Goal: Complete application form: Complete application form

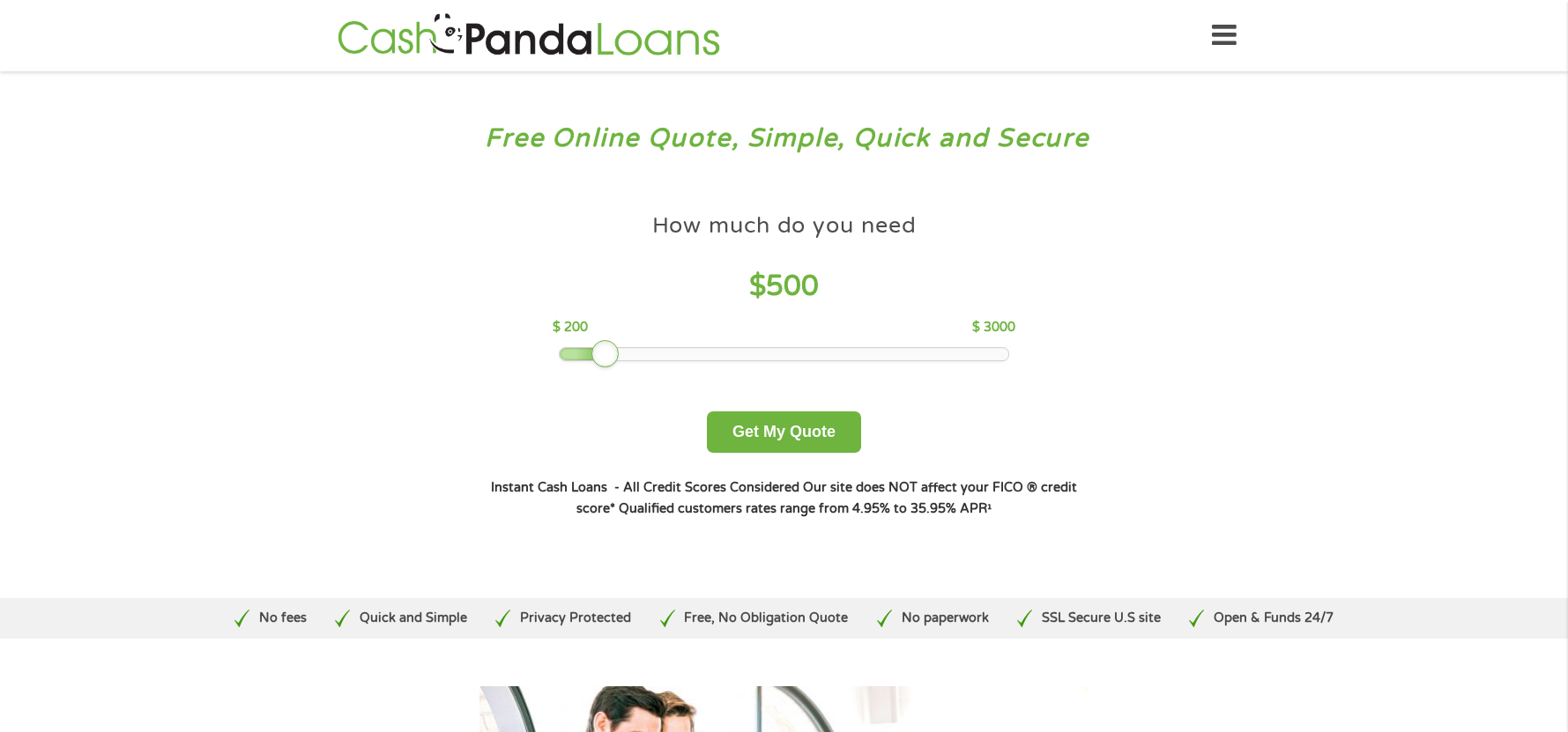
drag, startPoint x: 692, startPoint y: 359, endPoint x: 614, endPoint y: 362, distance: 78.1
click at [614, 362] on div at bounding box center [605, 354] width 29 height 29
click at [758, 433] on button "Get My Quote" at bounding box center [784, 432] width 154 height 42
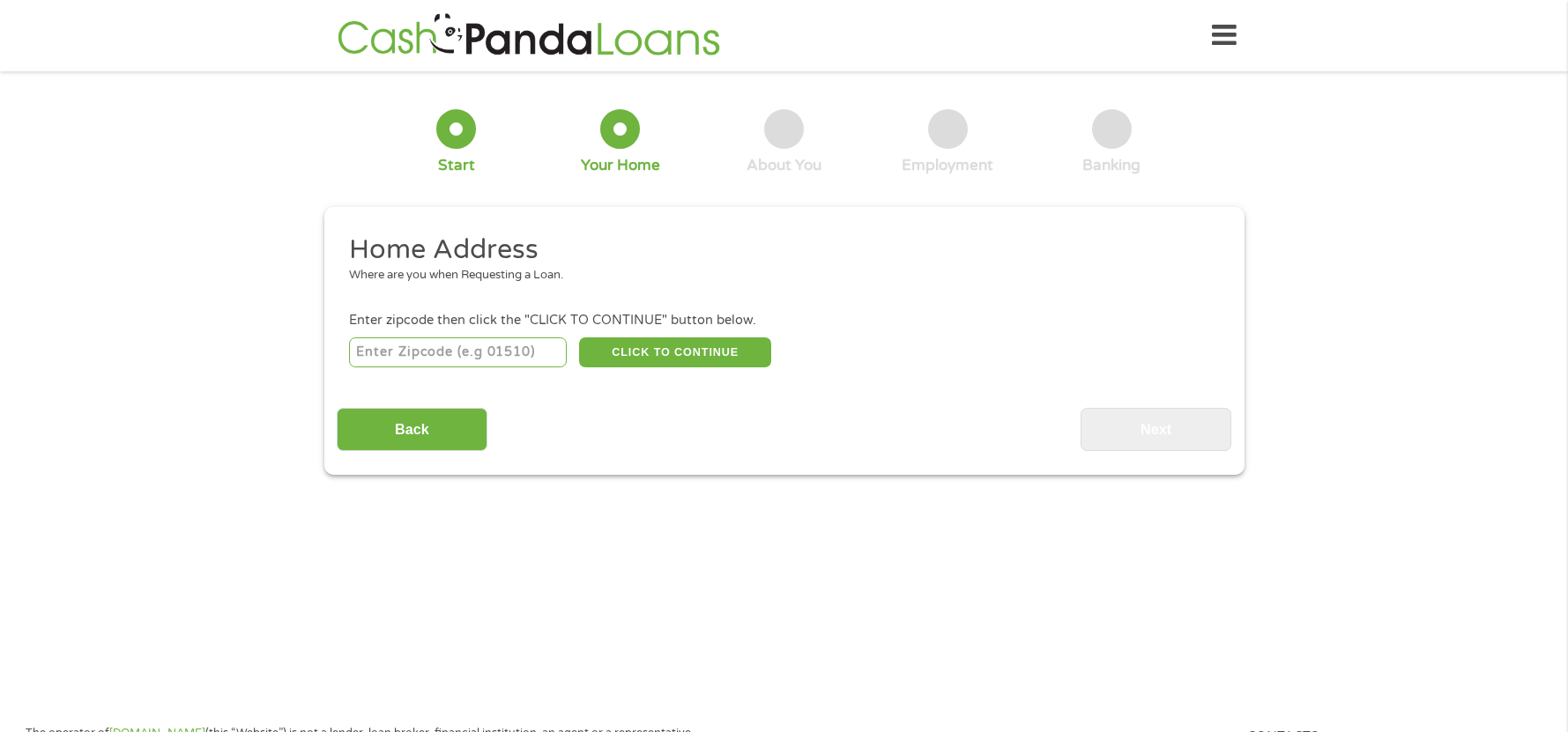
click at [523, 349] on input "number" at bounding box center [458, 352] width 218 height 30
type input "39272"
select select "[US_STATE]"
click at [672, 349] on button "CLICK TO CONTINUE" at bounding box center [675, 352] width 192 height 30
type input "39272"
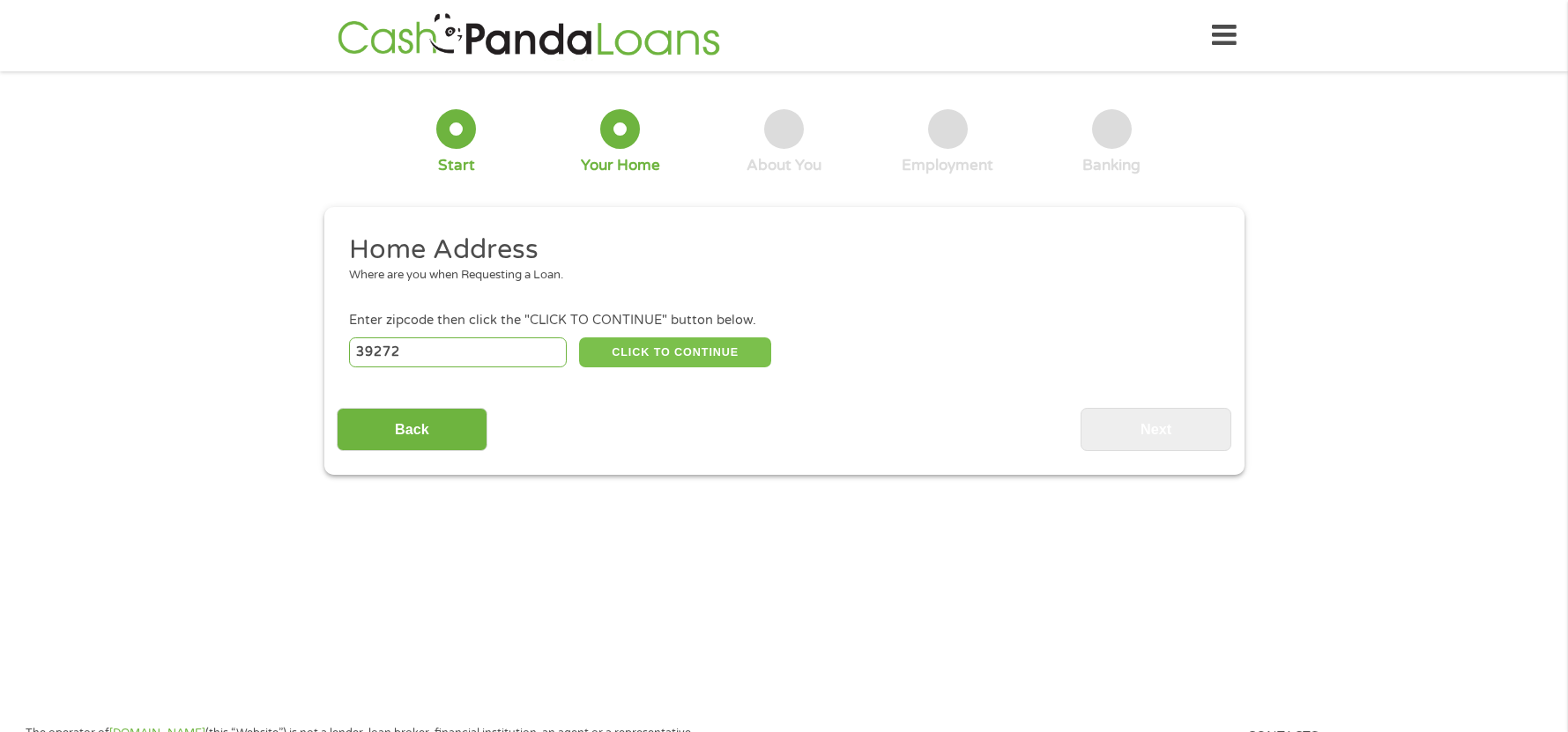
type input "[PERSON_NAME]"
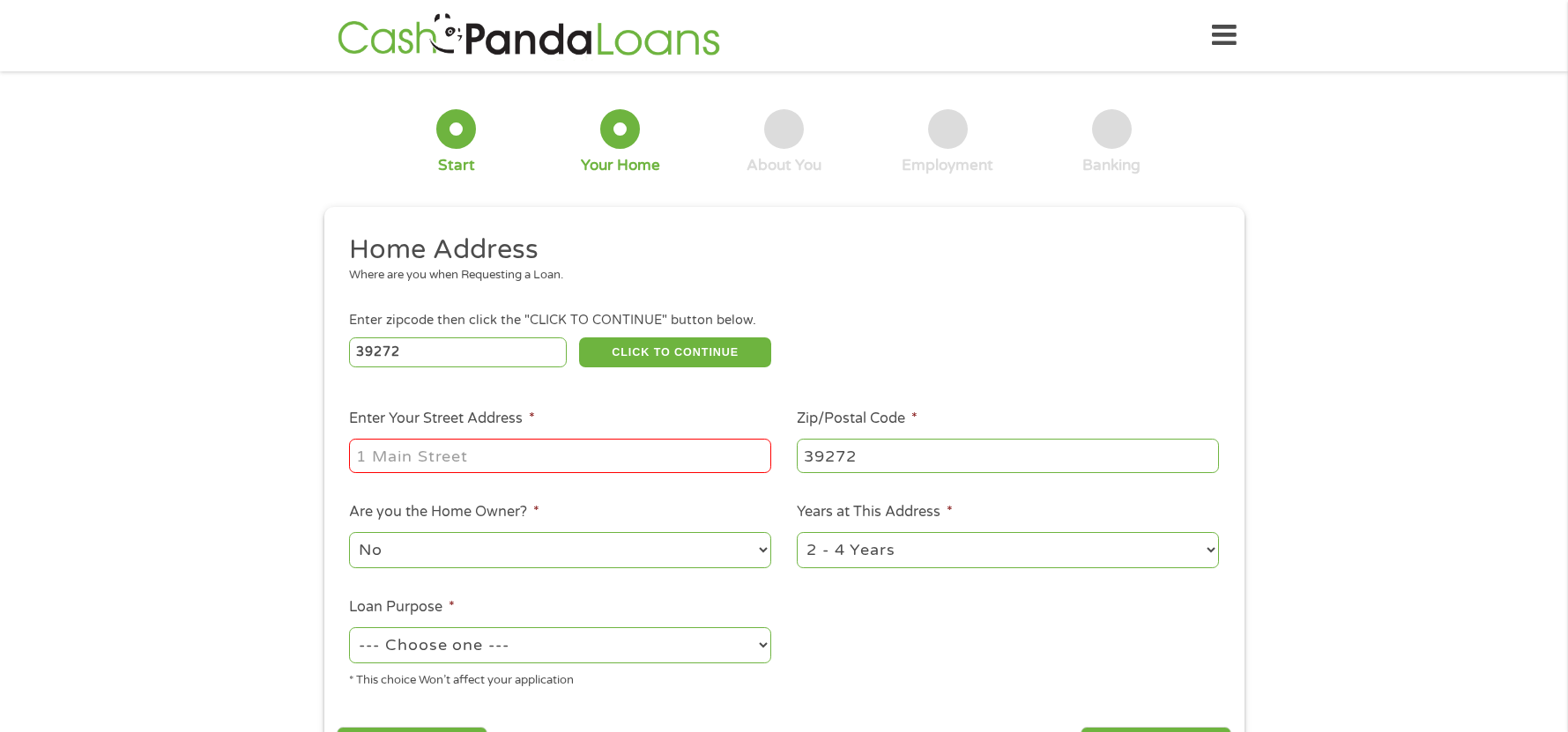
click at [504, 449] on input "Enter Your Street Address *" at bounding box center [560, 456] width 422 height 34
type input "[STREET_ADDRESS]"
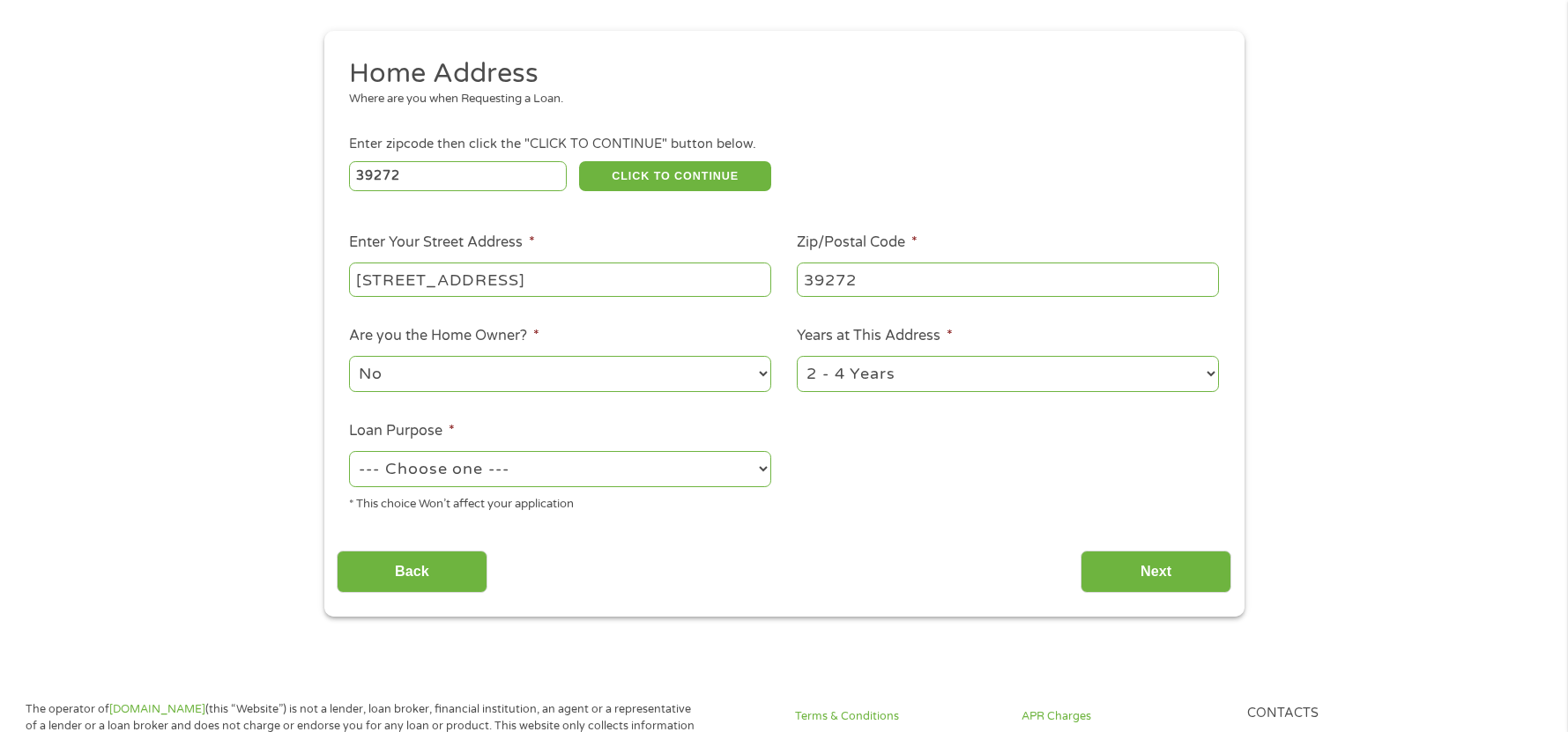
scroll to position [352, 0]
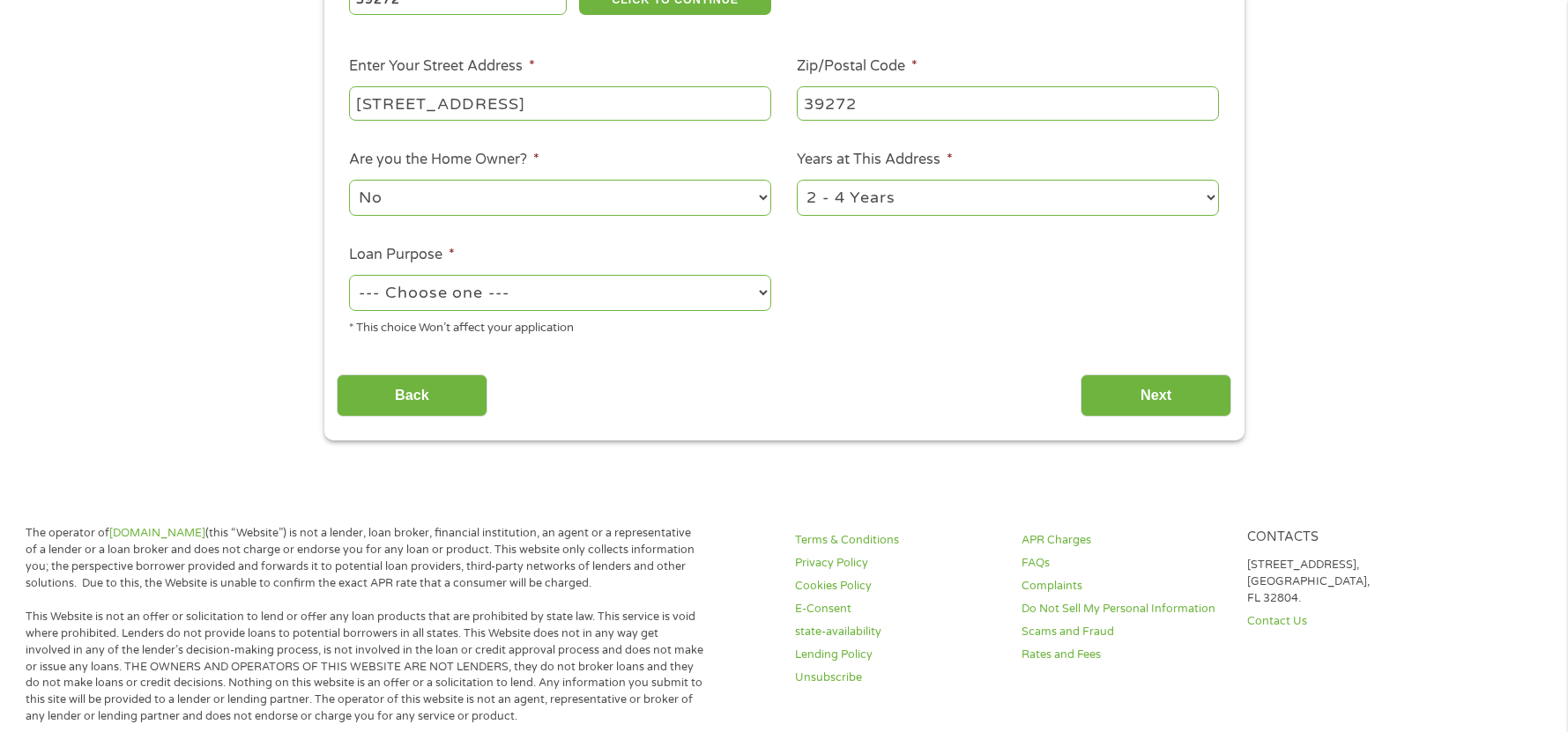
click at [561, 312] on div "--- Choose one --- Pay Bills Debt Consolidation Home Improvement Major Purchase…" at bounding box center [560, 293] width 422 height 43
click at [562, 296] on select "--- Choose one --- Pay Bills Debt Consolidation Home Improvement Major Purchase…" at bounding box center [560, 293] width 422 height 37
select select "shorttermcash"
click at [349, 275] on select "--- Choose one --- Pay Bills Debt Consolidation Home Improvement Major Purchase…" at bounding box center [560, 293] width 422 height 37
click at [1135, 416] on input "Next" at bounding box center [1155, 397] width 150 height 44
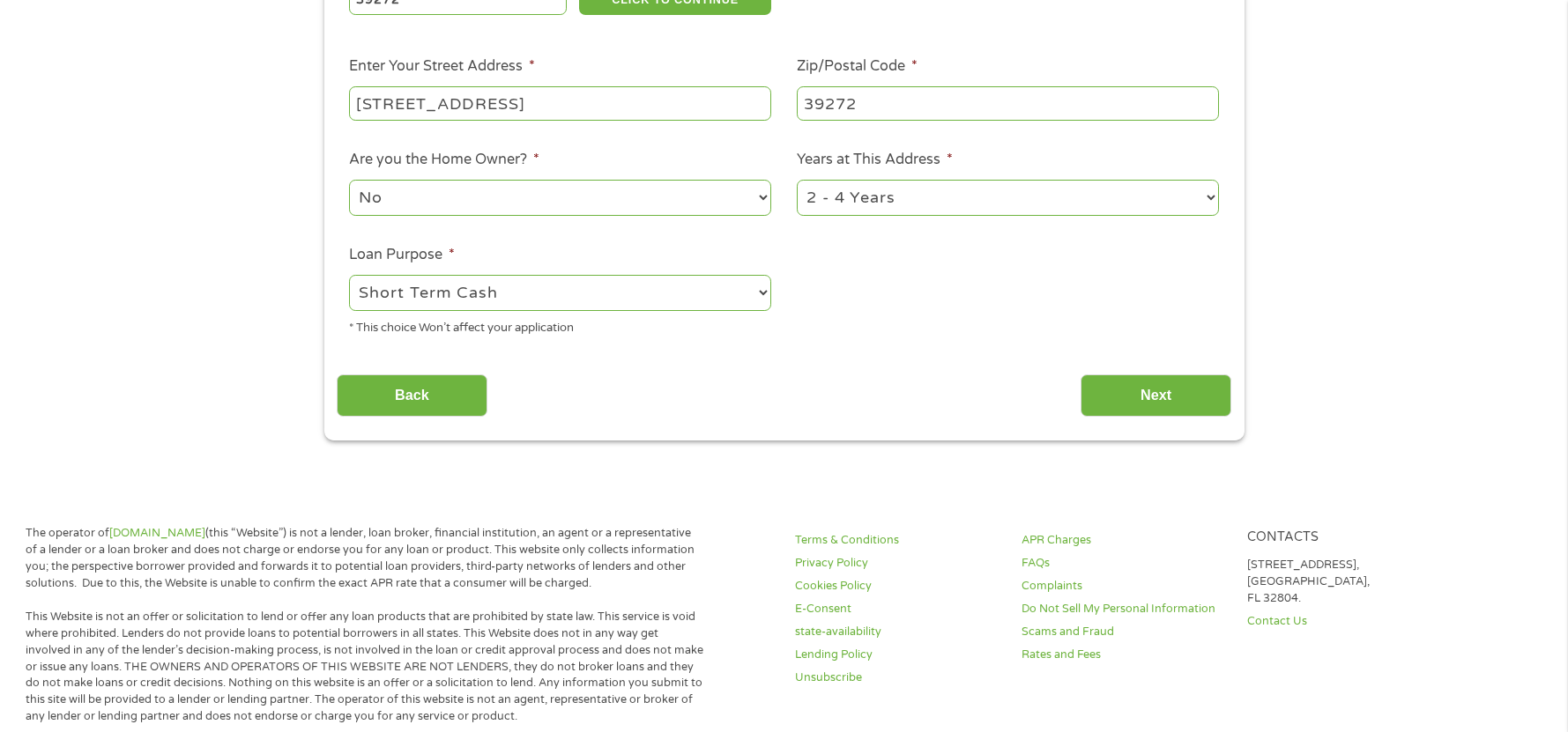
scroll to position [0, 0]
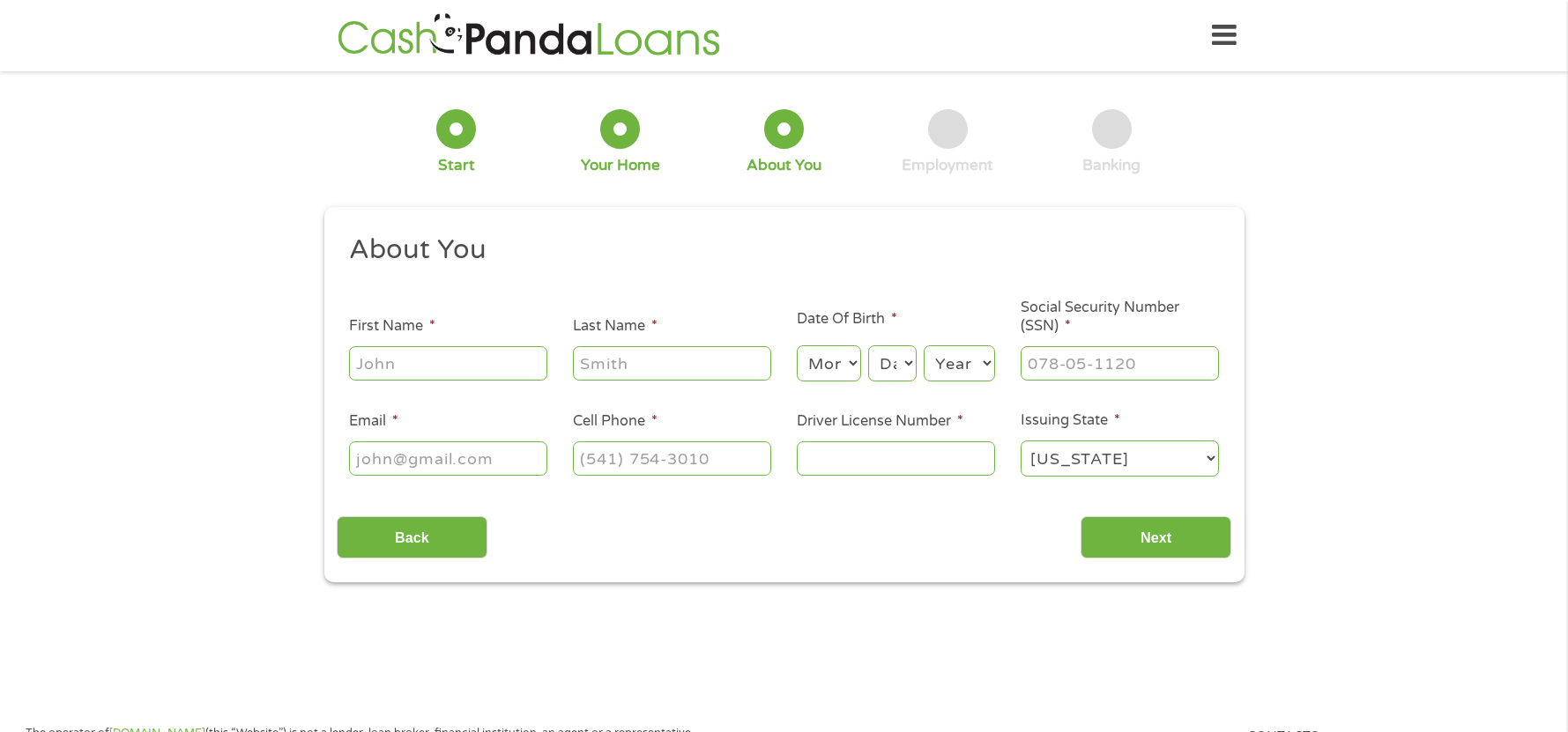
click at [482, 359] on input "First Name *" at bounding box center [448, 363] width 198 height 34
type input "Tia"
type input "[PERSON_NAME]"
type input "[EMAIL_ADDRESS][DOMAIN_NAME]"
type input "[PHONE_NUMBER]"
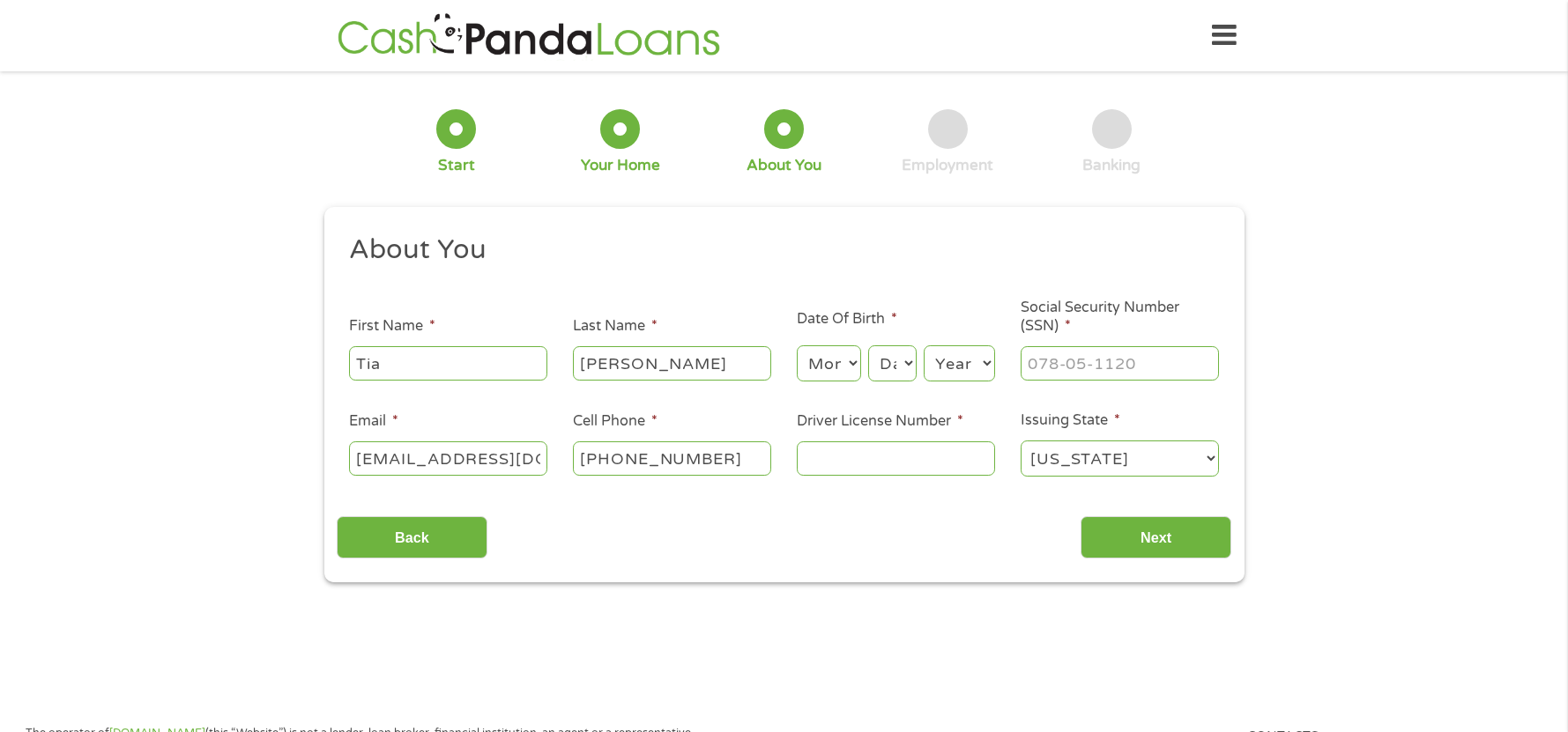
click at [835, 361] on select "Month 1 2 3 4 5 6 7 8 9 10 11 12" at bounding box center [828, 363] width 64 height 37
select select "7"
click at [796, 345] on select "Month 1 2 3 4 5 6 7 8 9 10 11 12" at bounding box center [828, 363] width 64 height 37
click at [882, 375] on select "Day 1 2 3 4 5 6 7 8 9 10 11 12 13 14 15 16 17 18 19 20 21 22 23 24 25 26 27 28 …" at bounding box center [891, 363] width 47 height 37
select select "11"
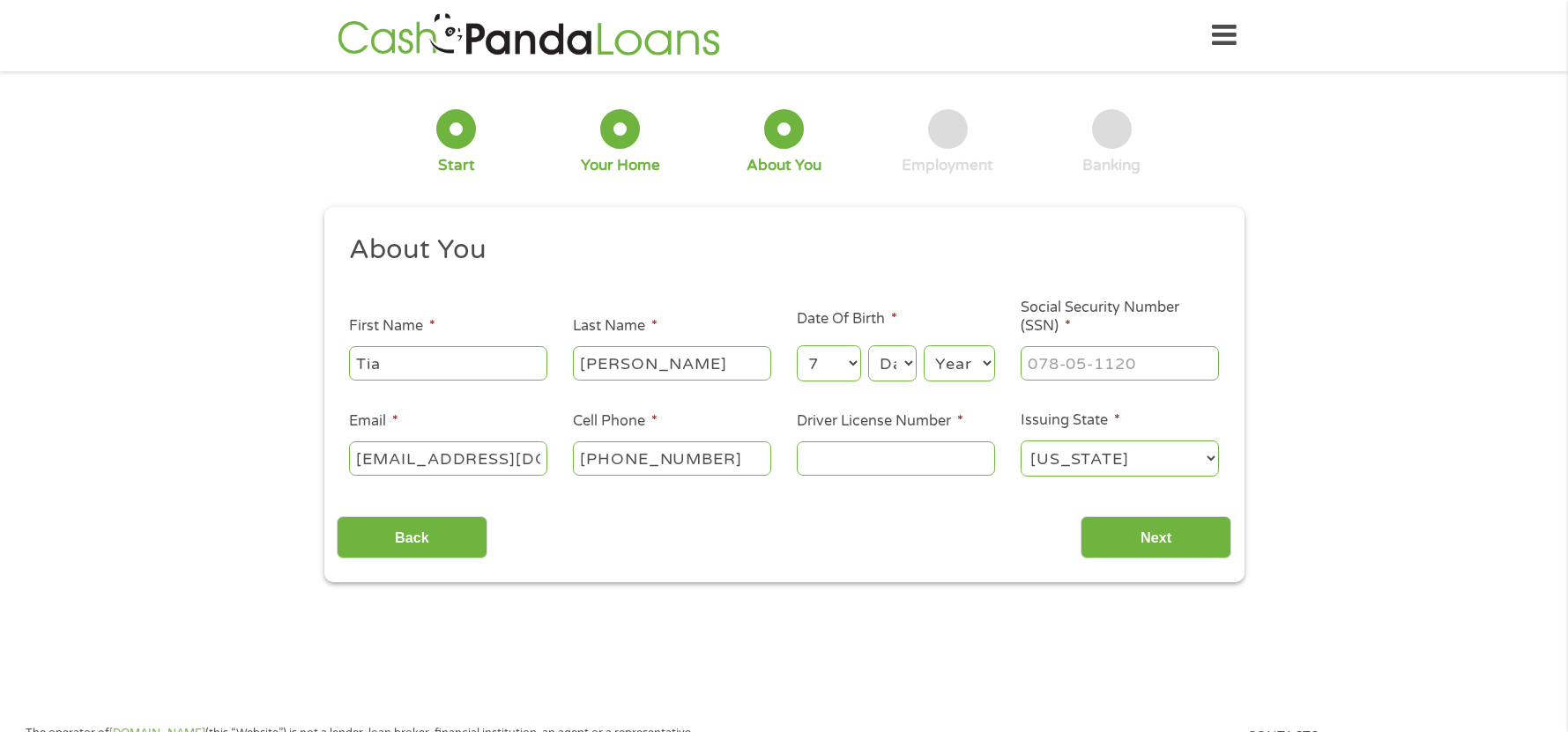
click at [868, 345] on select "Day 1 2 3 4 5 6 7 8 9 10 11 12 13 14 15 16 17 18 19 20 21 22 23 24 25 26 27 28 …" at bounding box center [891, 363] width 47 height 37
drag, startPoint x: 917, startPoint y: 363, endPoint x: 934, endPoint y: 365, distance: 17.1
click at [918, 364] on div "Month Month 1 2 3 4 5 6 7 8 9 10 11 12 Day Day 1 2 3 4 5 6 7 8 9 10 11 12 13 14…" at bounding box center [895, 360] width 198 height 48
click at [944, 364] on select "Year [DATE] 2006 2005 2004 2003 2002 2001 2000 1999 1998 1997 1996 1995 1994 19…" at bounding box center [960, 363] width 71 height 37
select select "1995"
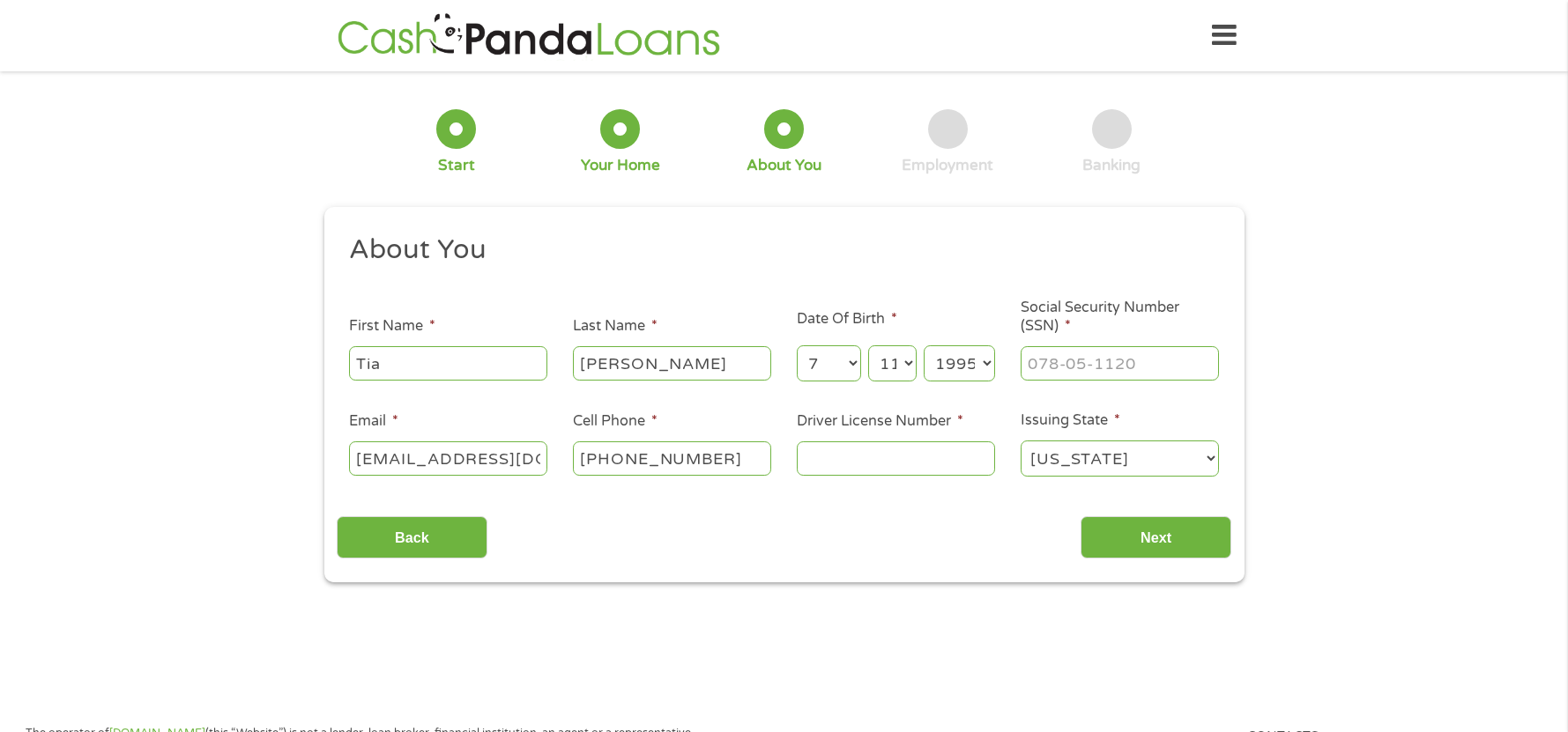
click at [924, 345] on select "Year [DATE] 2006 2005 2004 2003 2002 2001 2000 1999 1998 1997 1996 1995 1994 19…" at bounding box center [960, 363] width 71 height 37
click at [1096, 356] on input "___-__-____" at bounding box center [1119, 363] width 198 height 34
type input "437-91-2674"
click at [959, 446] on input "Driver License Number *" at bounding box center [895, 458] width 198 height 34
click at [960, 450] on input "Driver License Number *" at bounding box center [895, 458] width 198 height 34
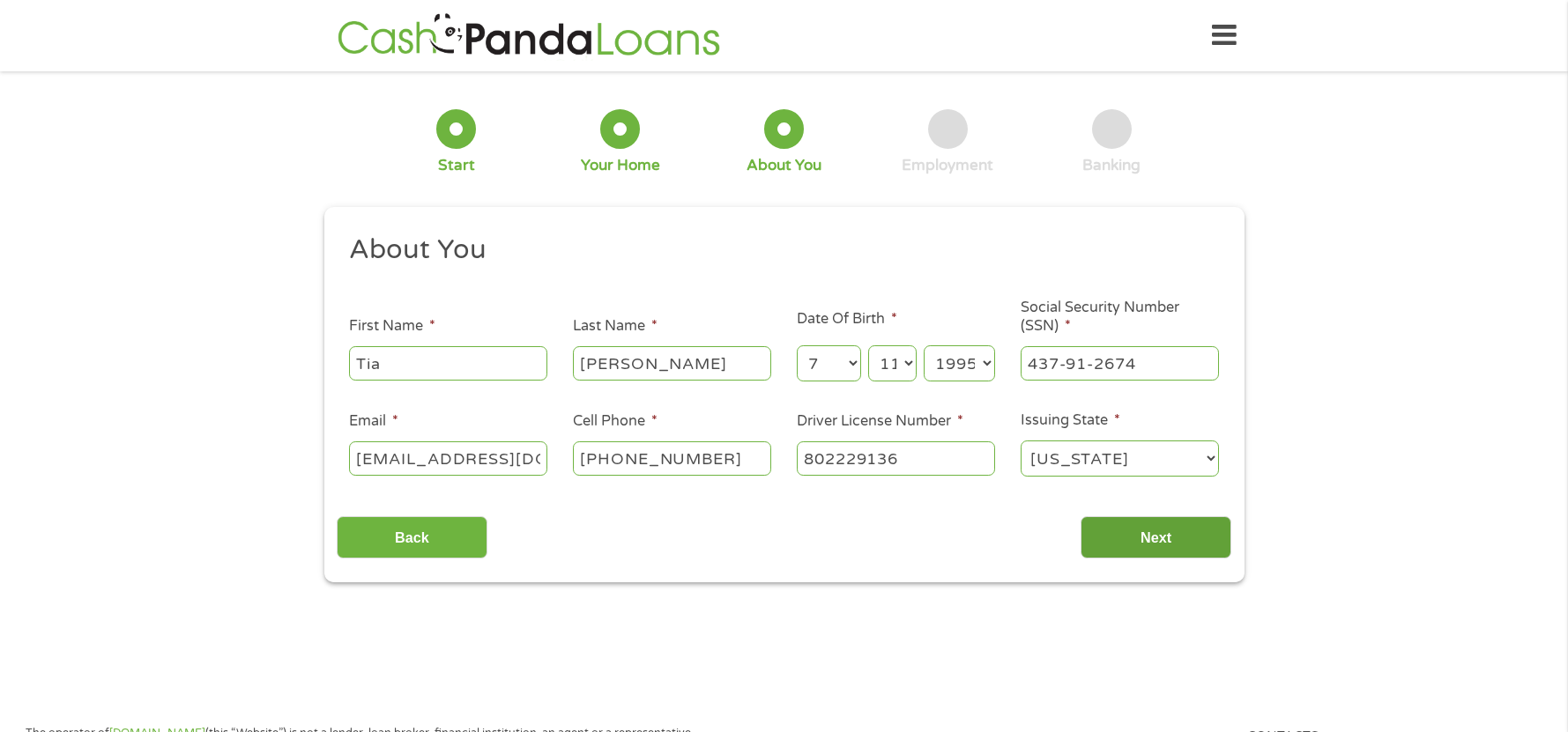
type input "802229136"
click at [1150, 524] on input "Next" at bounding box center [1155, 538] width 150 height 44
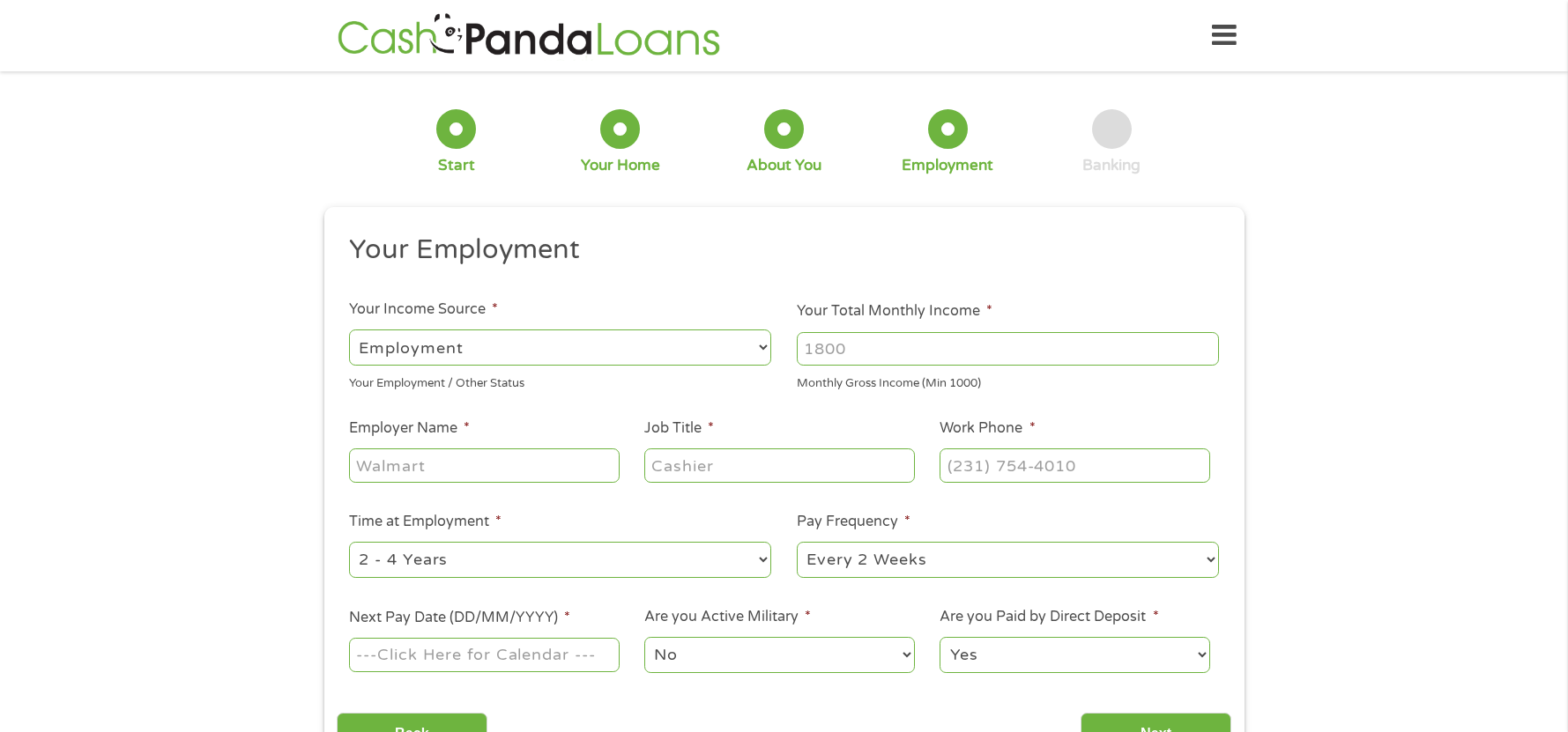
click at [508, 464] on input "Employer Name *" at bounding box center [484, 465] width 270 height 34
click at [807, 364] on input "Your Total Monthly Income *" at bounding box center [1007, 349] width 422 height 34
click at [579, 358] on select "--- Choose one --- Employment [DEMOGRAPHIC_DATA] Benefits" at bounding box center [560, 347] width 422 height 37
click at [349, 329] on select "--- Choose one --- Employment [DEMOGRAPHIC_DATA] Benefits" at bounding box center [560, 347] width 422 height 37
click at [845, 361] on input "Your Total Monthly Income *" at bounding box center [1007, 349] width 422 height 34
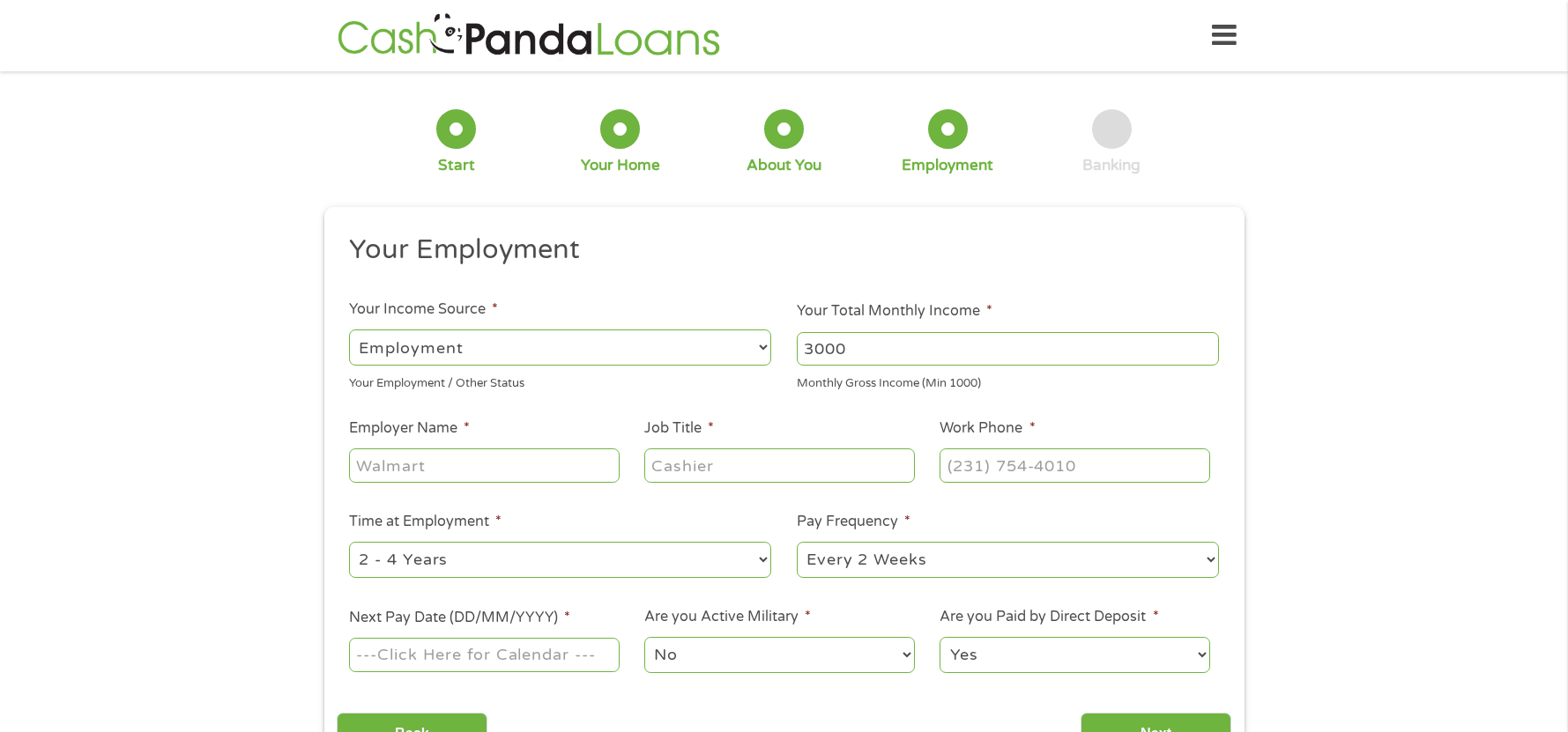
type input "3000"
click at [511, 457] on input "Employer Name *" at bounding box center [484, 465] width 270 height 34
type input "Lakeland Nursing and Rehab"
type input "Admissions"
click at [1138, 477] on input "(___) ___-____" at bounding box center [1074, 465] width 270 height 34
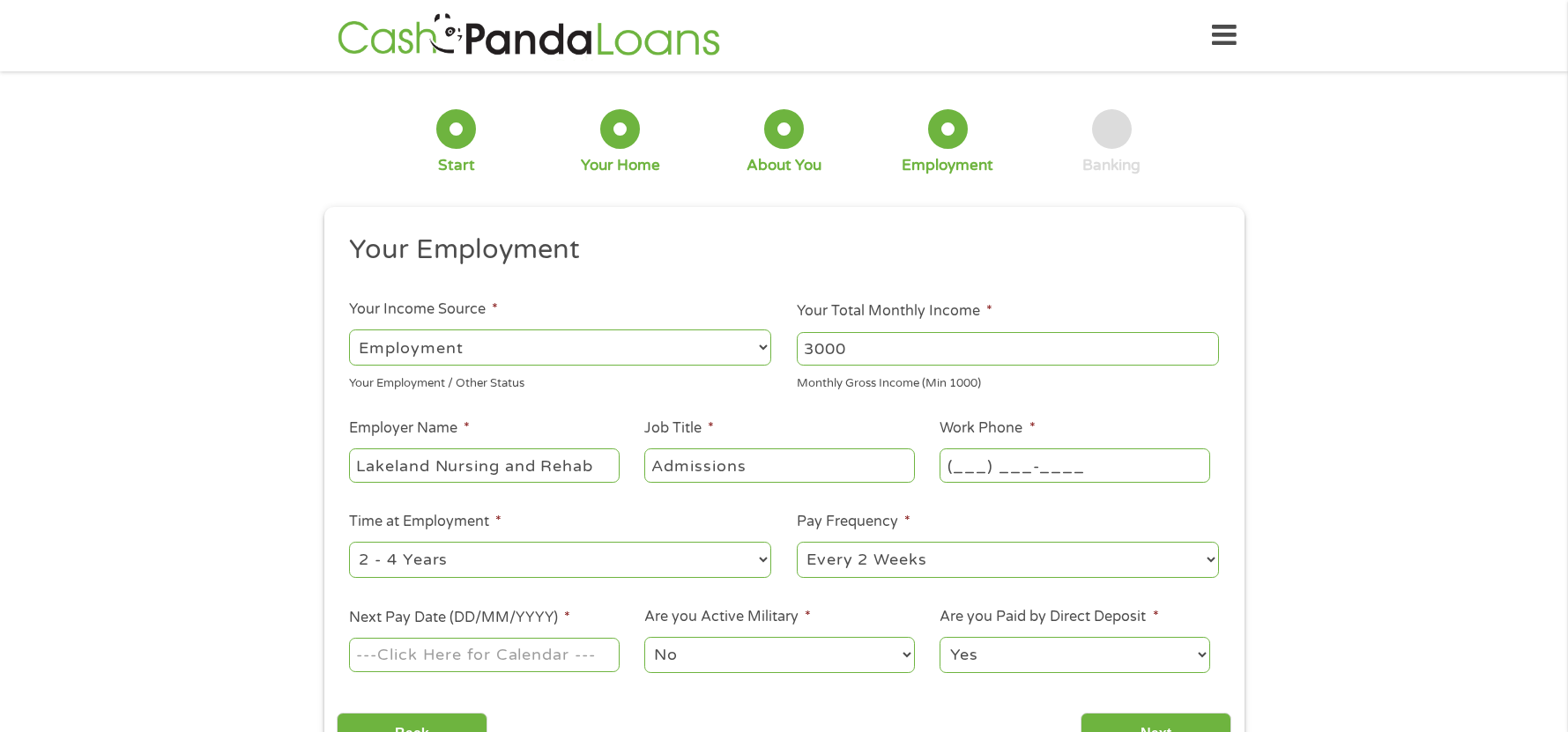
click at [970, 471] on input "(___) ___-____" at bounding box center [1074, 465] width 270 height 34
click at [952, 470] on input "(___) ___-____" at bounding box center [1074, 465] width 270 height 34
type input "[PHONE_NUMBER]"
click at [850, 431] on li "Job Title * Admissions" at bounding box center [780, 451] width 295 height 68
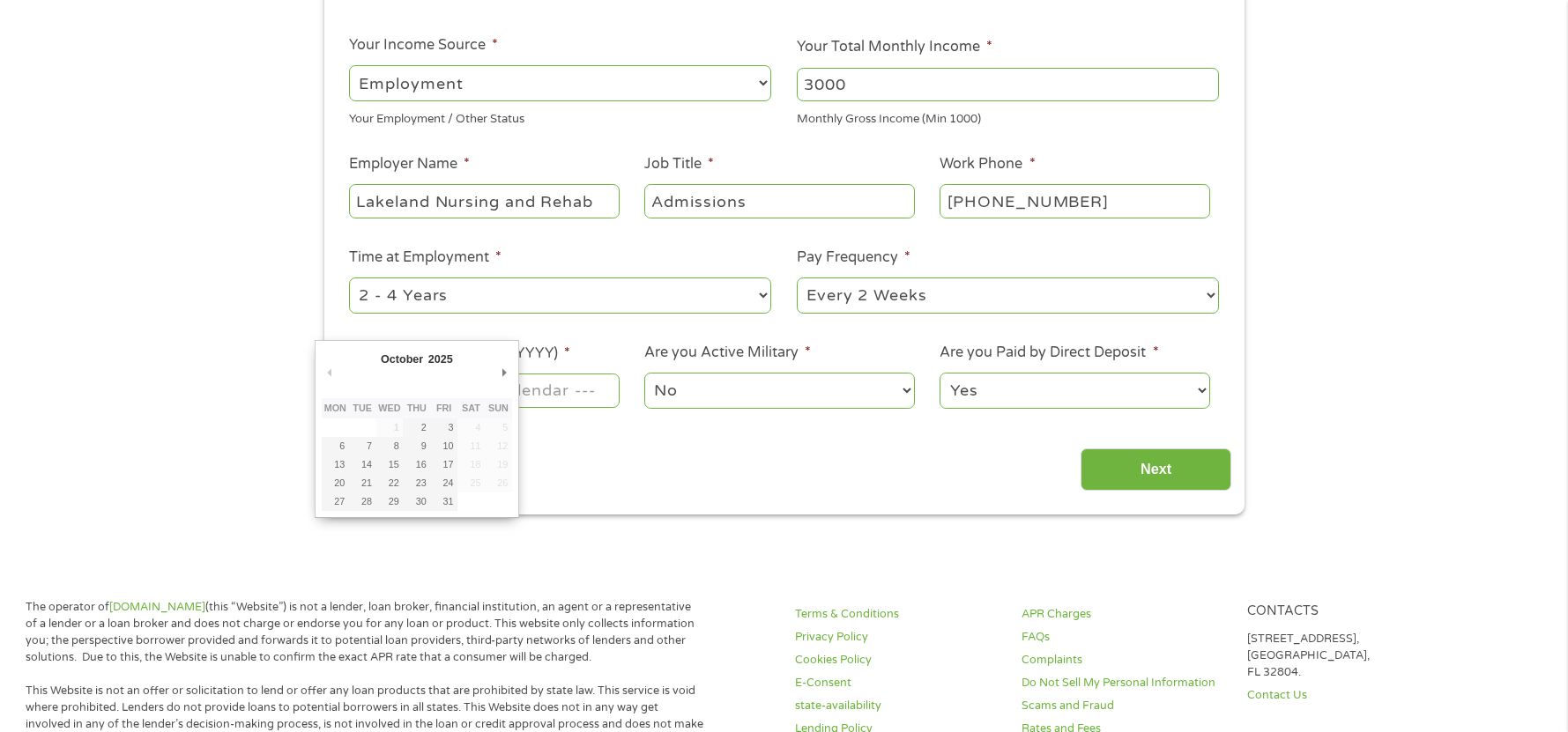
click at [570, 385] on input "Next Pay Date (DD/MM/YYYY) *" at bounding box center [484, 391] width 270 height 34
type input "[DATE]"
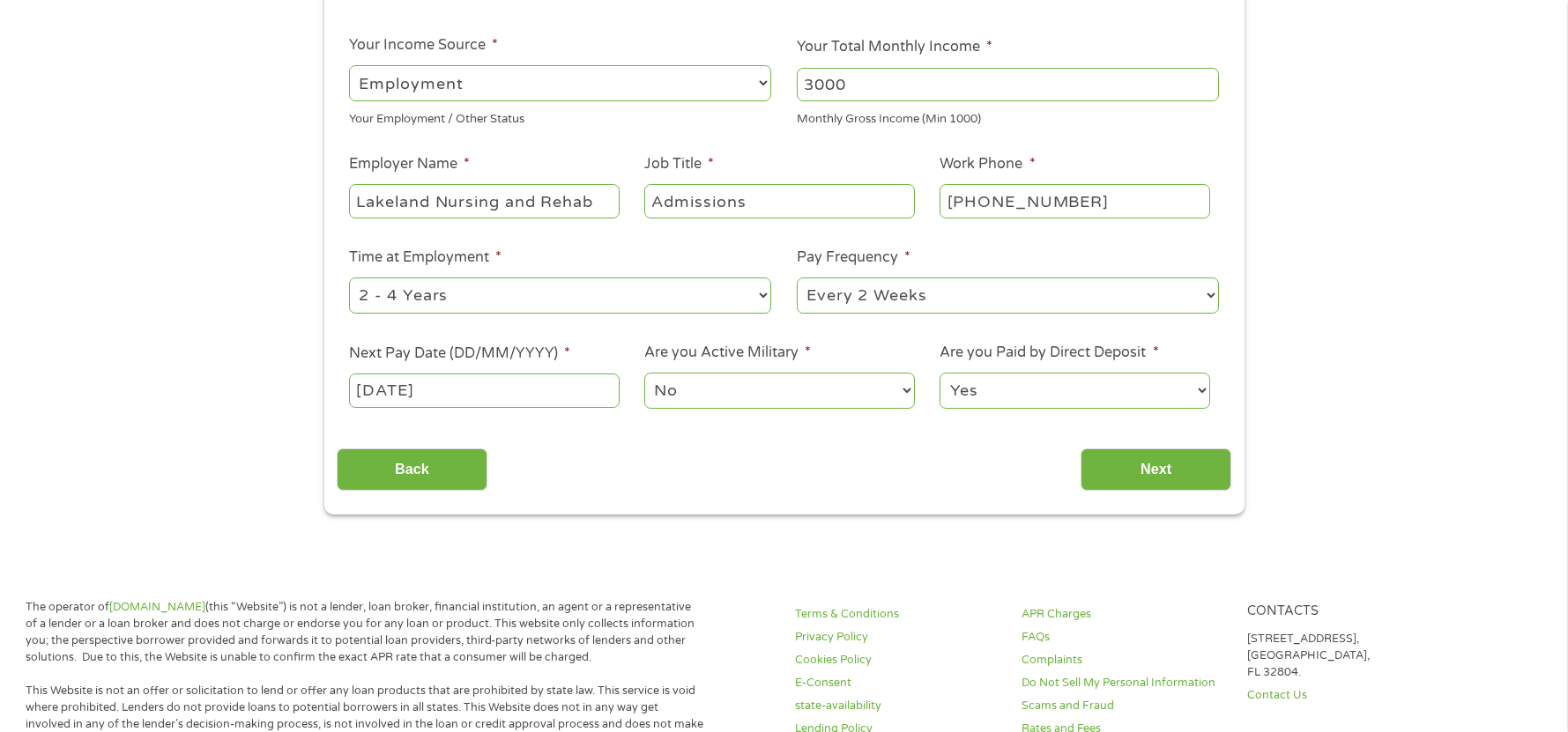
click at [721, 383] on select "No Yes" at bounding box center [779, 391] width 270 height 37
click at [821, 339] on ul "Your Employment Your Income Source * --- Choose one --- Employment [DEMOGRAPHIC…" at bounding box center [784, 196] width 894 height 456
click at [1133, 472] on input "Next" at bounding box center [1155, 470] width 150 height 44
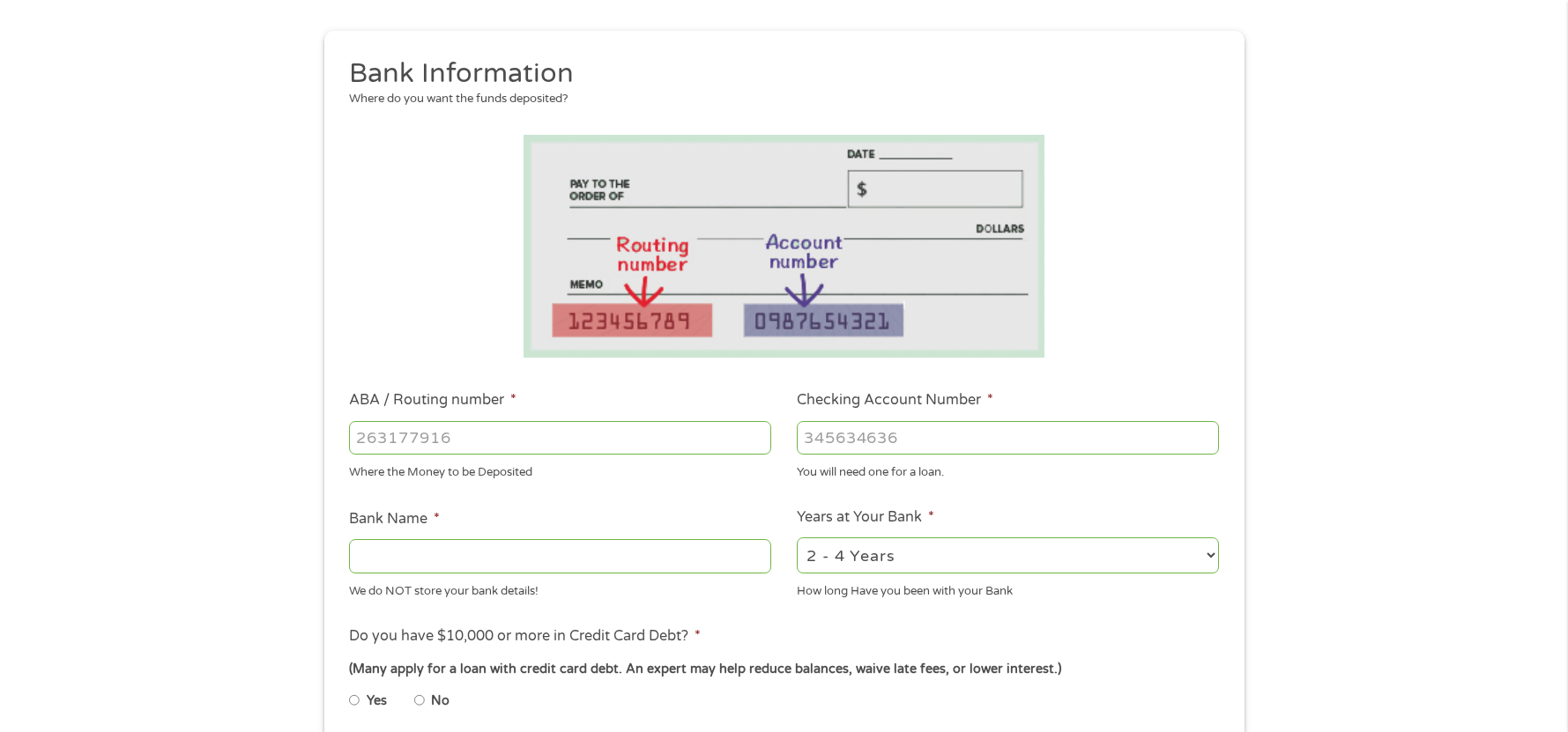
scroll to position [617, 0]
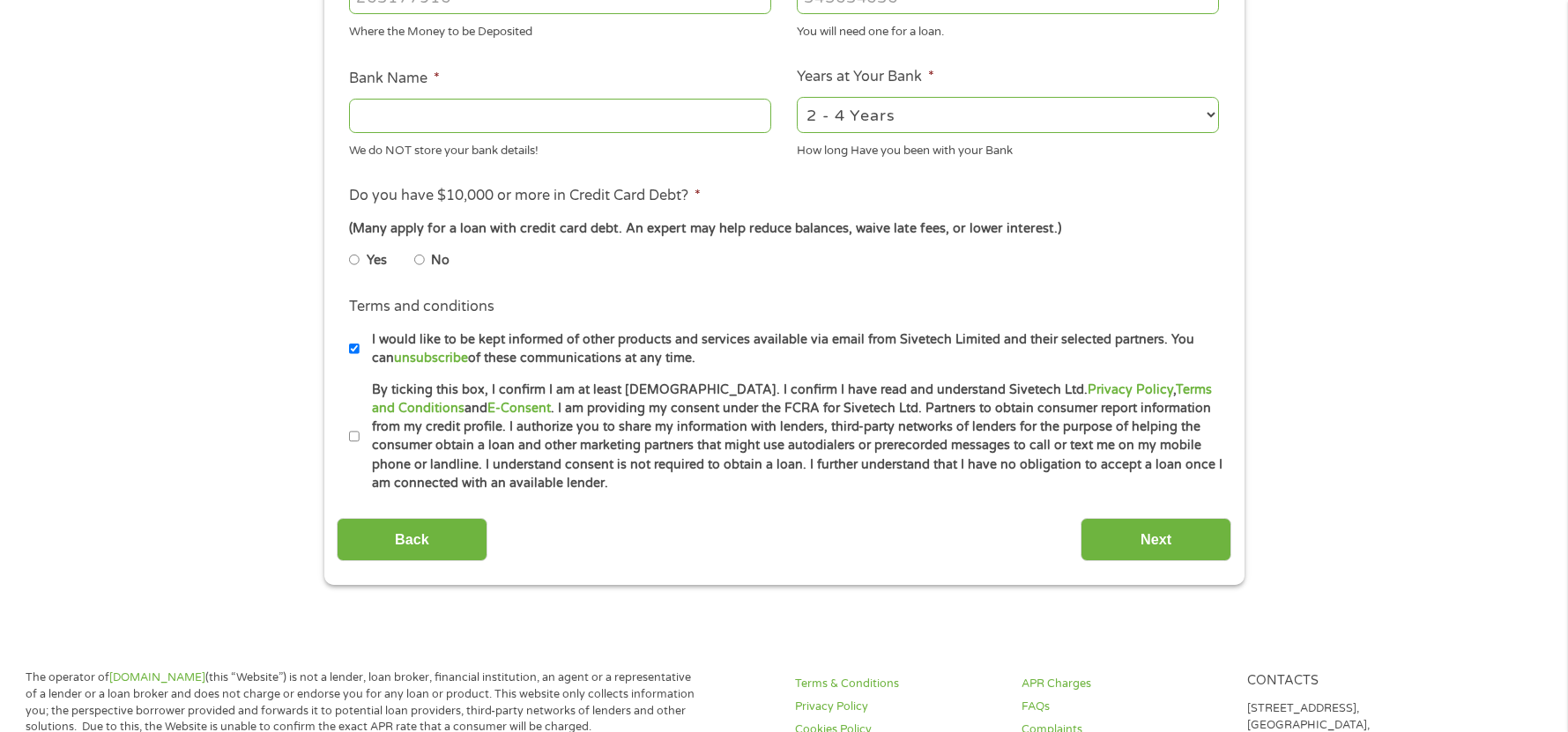
click at [365, 350] on label "I would like to be kept informed of other products and services available via e…" at bounding box center [791, 349] width 865 height 38
click at [359, 350] on input "I would like to be kept informed of other products and services available via e…" at bounding box center [354, 348] width 11 height 29
checkbox input "false"
click at [355, 426] on input "By ticking this box, I confirm I am at least [DEMOGRAPHIC_DATA]. I confirm I ha…" at bounding box center [354, 437] width 11 height 29
checkbox input "true"
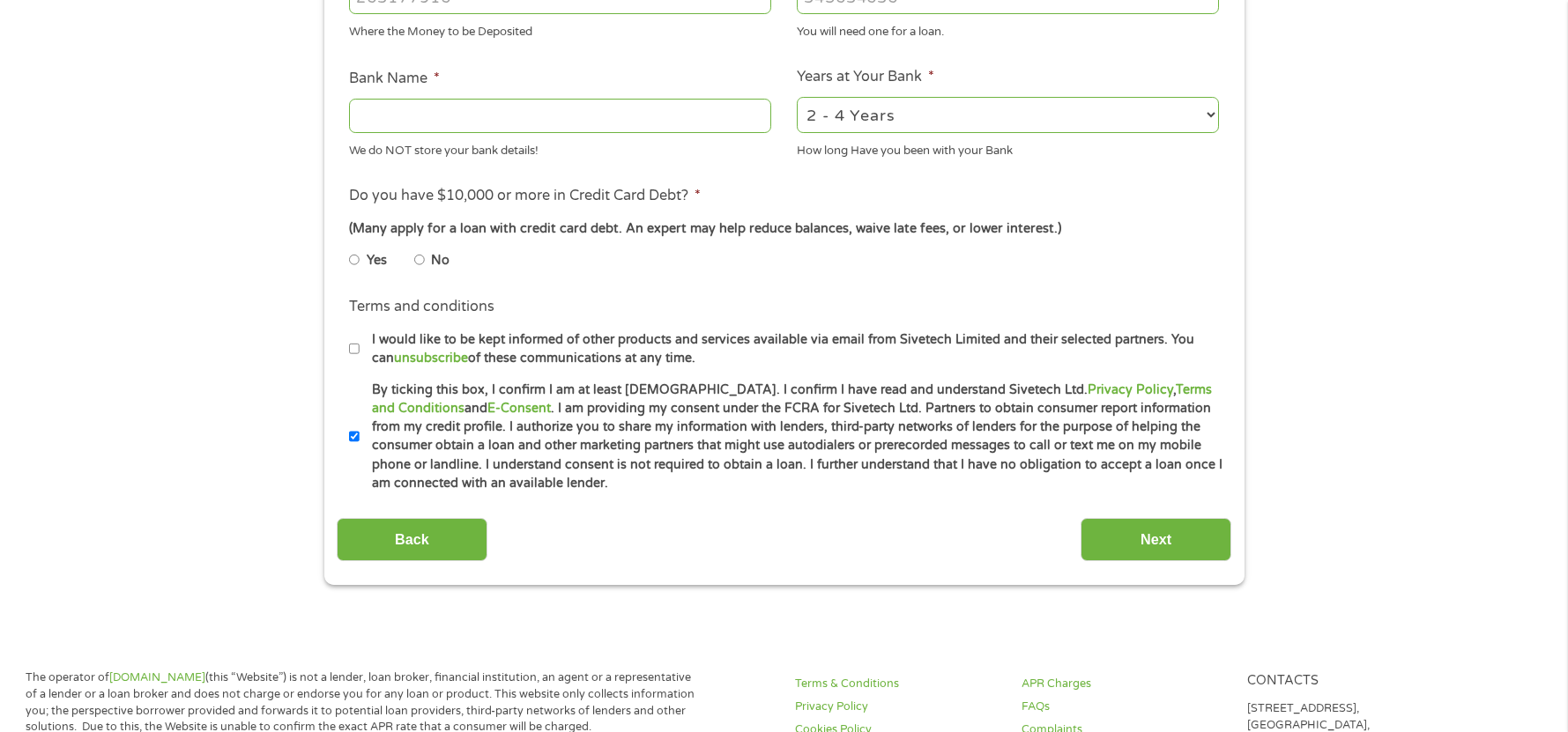
scroll to position [440, 0]
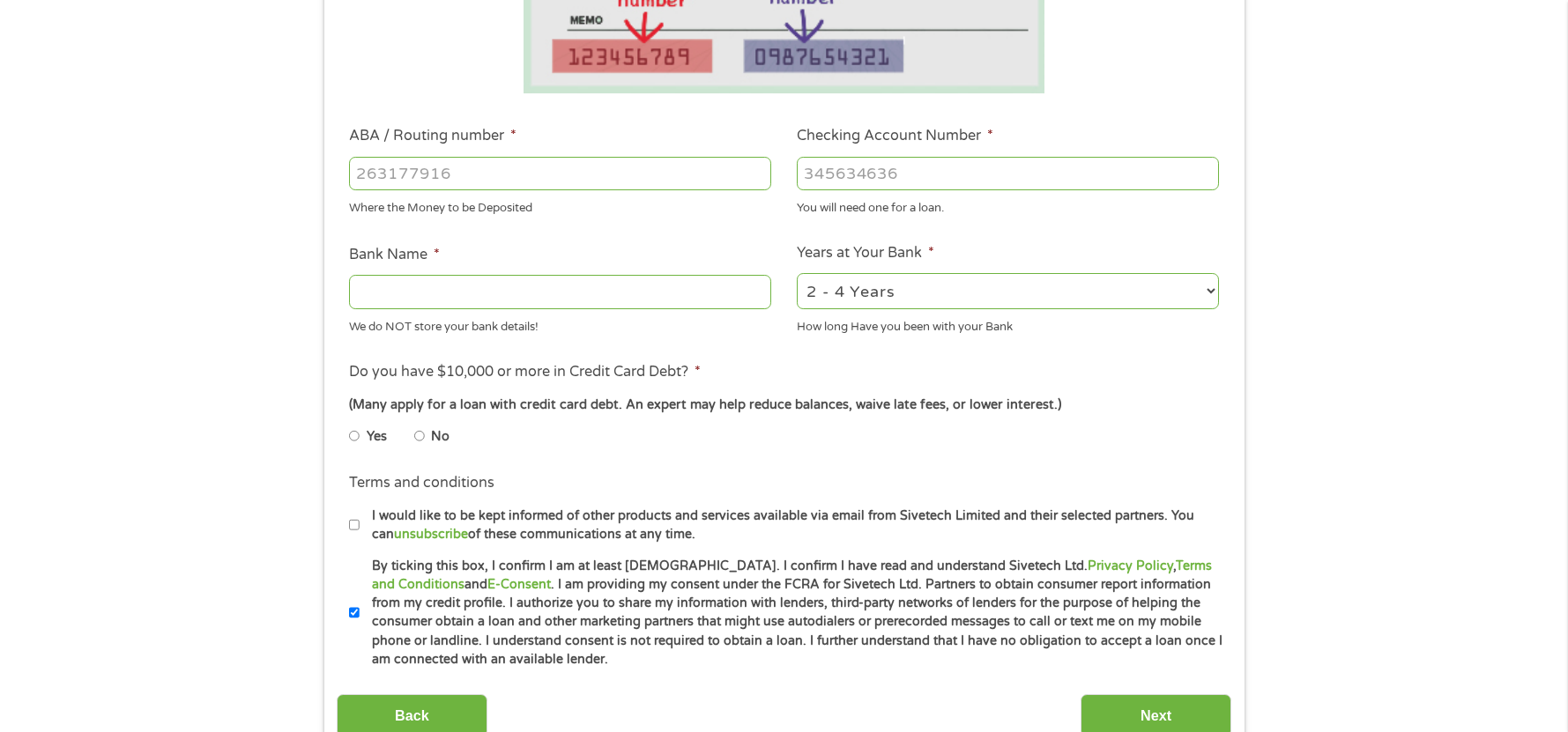
click at [437, 433] on label "No" at bounding box center [440, 437] width 19 height 20
click at [424, 433] on input "No" at bounding box center [419, 436] width 11 height 29
radio input "true"
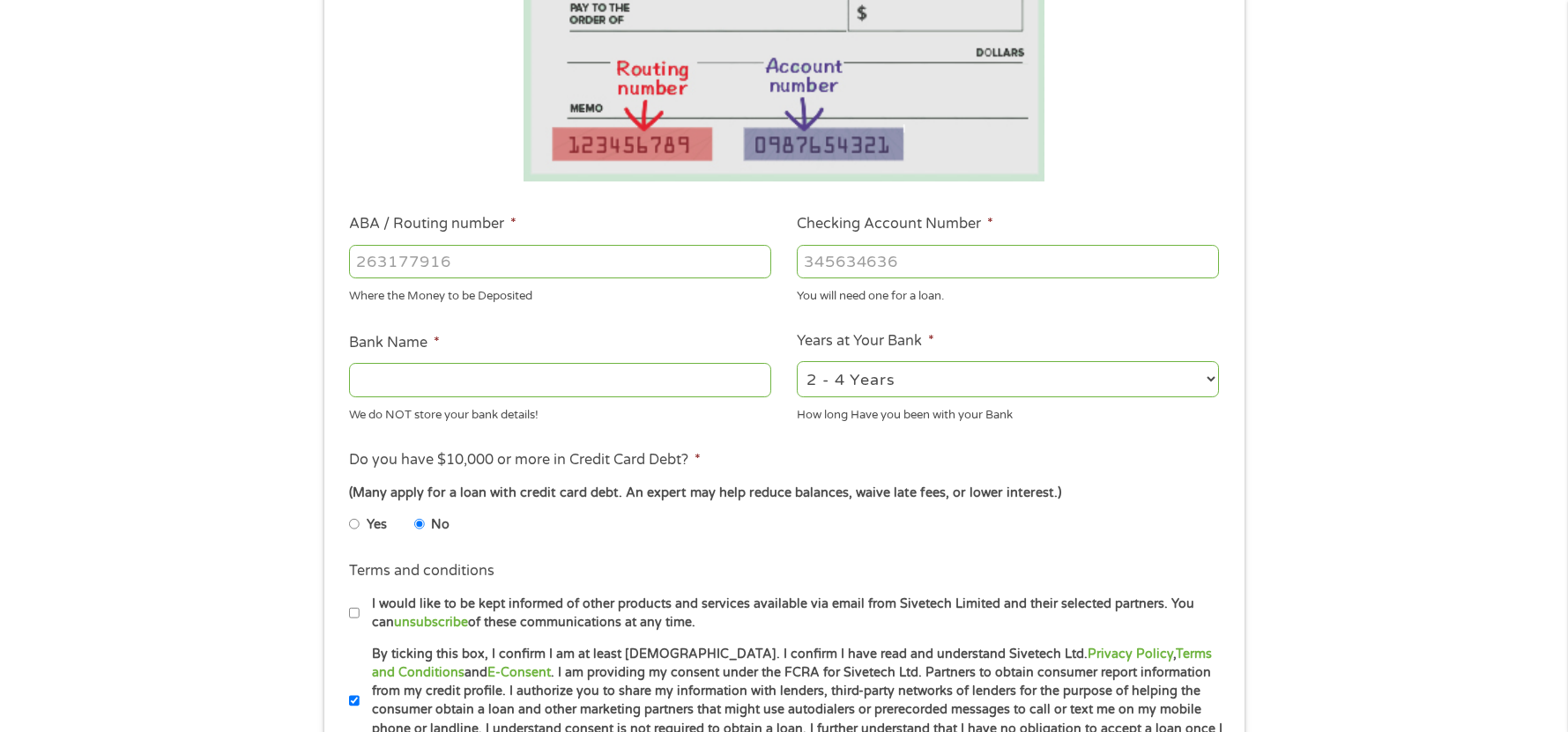
scroll to position [264, 0]
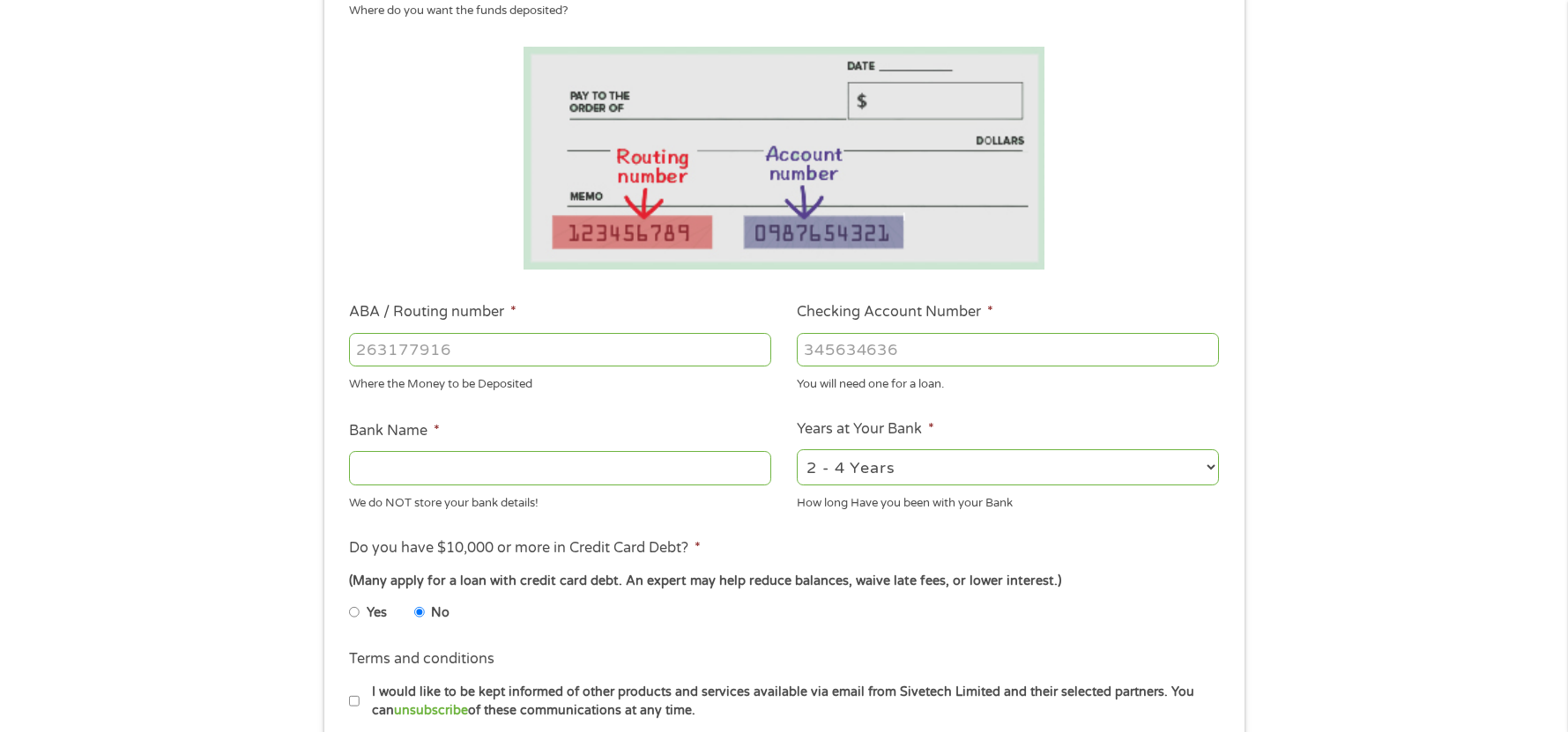
click at [617, 359] on input "ABA / Routing number *" at bounding box center [560, 350] width 422 height 34
click at [709, 353] on input "ABA / Routing number *" at bounding box center [560, 350] width 422 height 34
click at [460, 350] on input "ABA / Routing number *" at bounding box center [560, 350] width 422 height 34
click at [439, 335] on input "ABA / Routing number *" at bounding box center [560, 350] width 422 height 34
click at [489, 206] on li at bounding box center [784, 157] width 894 height 223
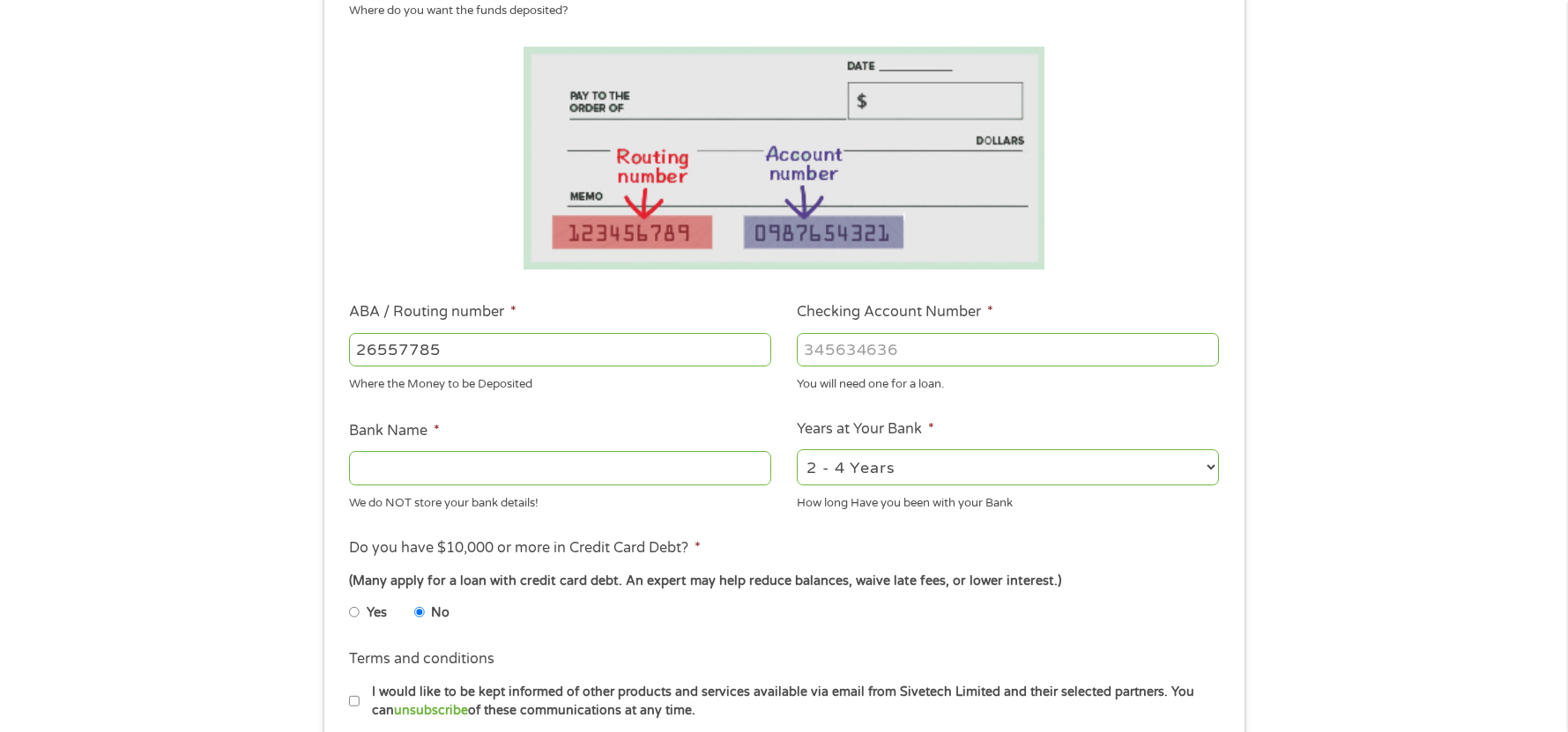
click at [422, 351] on input "26557785" at bounding box center [560, 350] width 422 height 34
click at [435, 343] on input "2655778585" at bounding box center [560, 350] width 422 height 34
type input "265577585"
type input "[PERSON_NAME] FEDERAL CREDIT UNION"
type input "265577585"
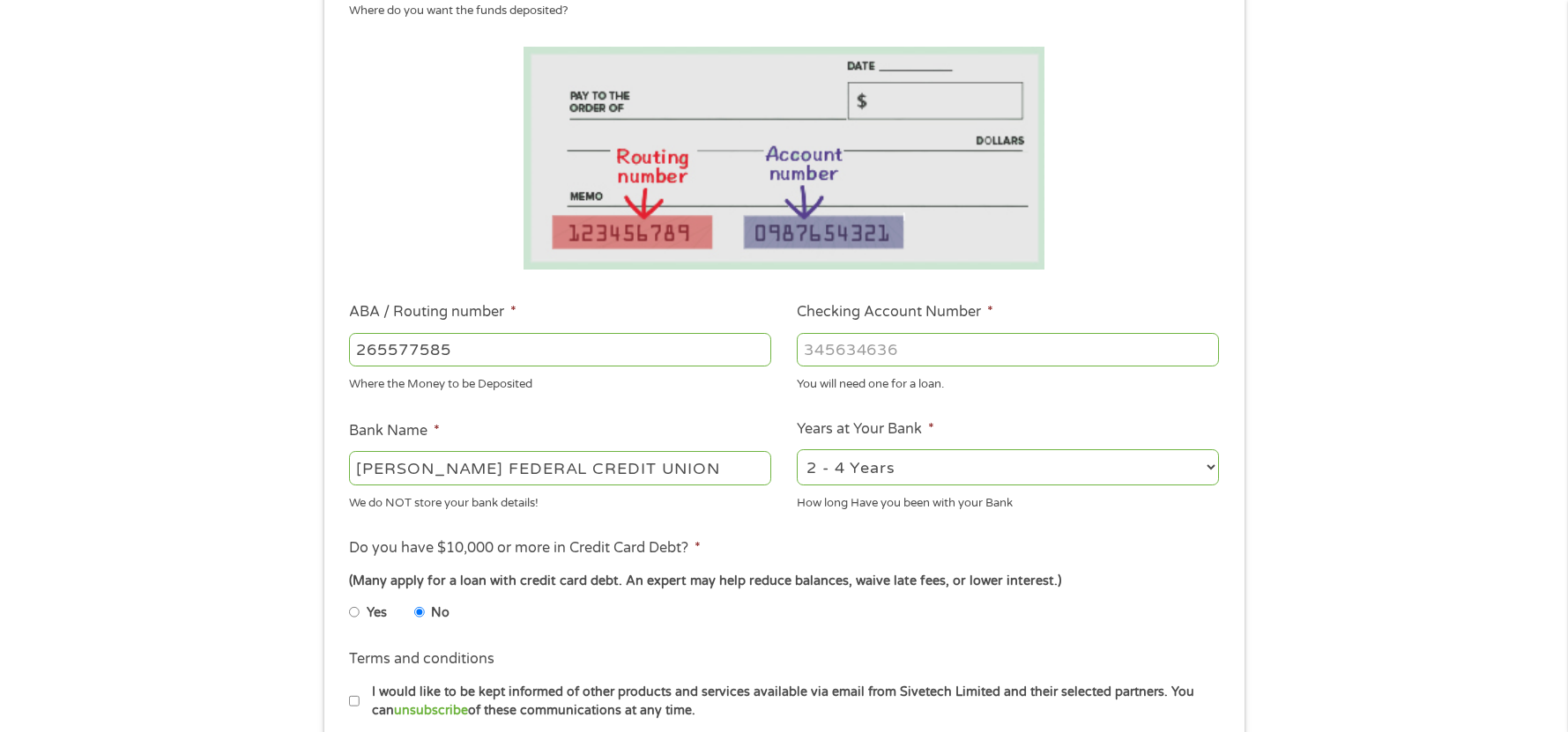
click at [558, 400] on ul "Bank Information Where do you want the funds deposited? ABA / Routing number * …" at bounding box center [784, 407] width 894 height 877
click at [891, 359] on input "Checking Account Number *" at bounding box center [1007, 350] width 422 height 34
